Goal: Find specific page/section: Find specific page/section

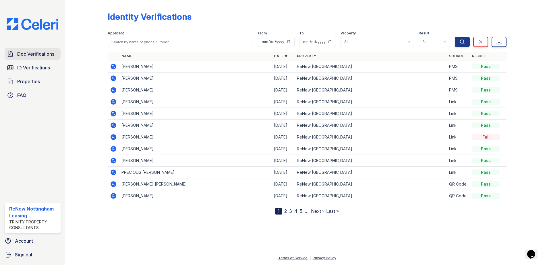
click at [41, 57] on span "Doc Verifications" at bounding box center [35, 53] width 37 height 7
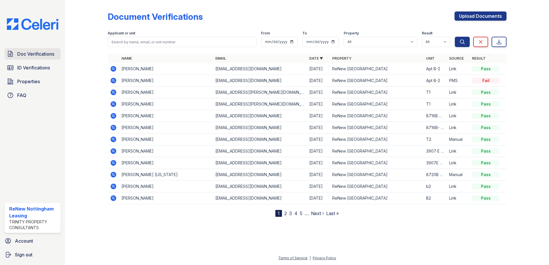
click at [33, 57] on span "Doc Verifications" at bounding box center [35, 53] width 37 height 7
click at [37, 67] on span "ID Verifications" at bounding box center [33, 67] width 33 height 7
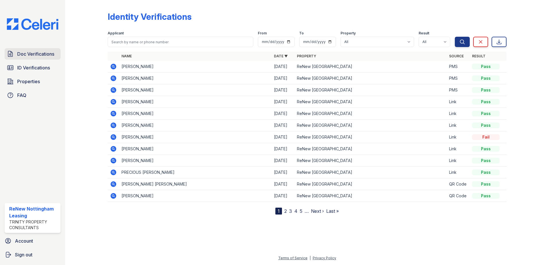
click at [60, 58] on link "Doc Verifications" at bounding box center [33, 53] width 56 height 11
